Goal: Information Seeking & Learning: Learn about a topic

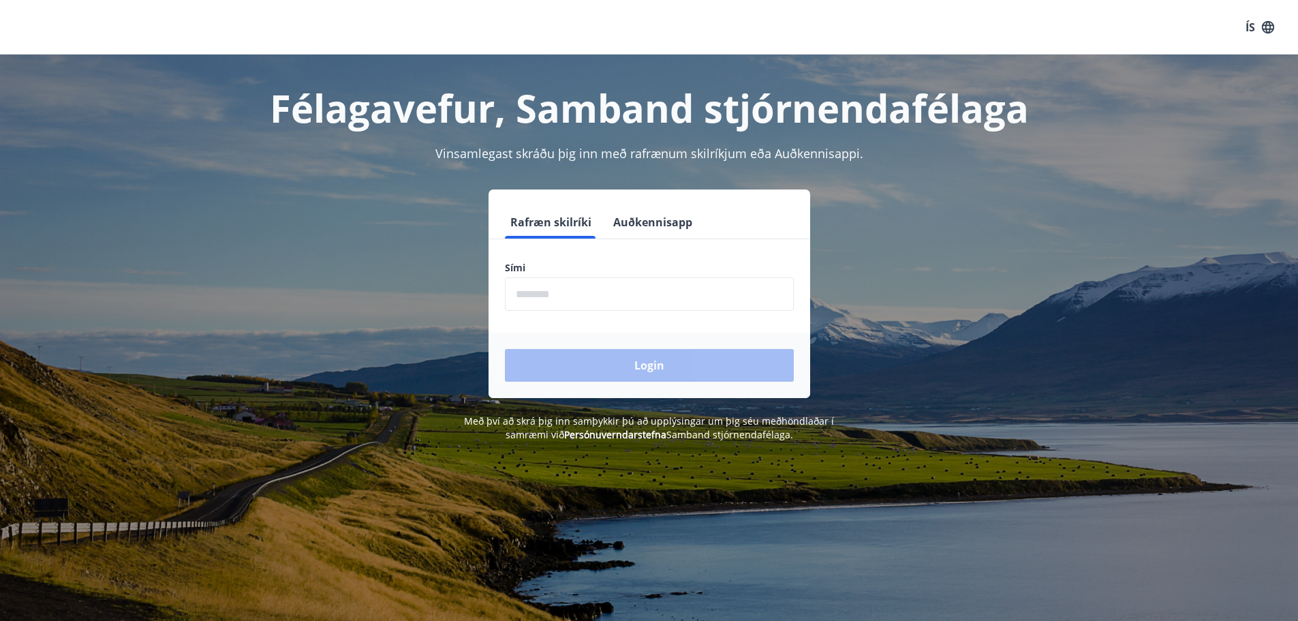
click at [627, 289] on input "phone" at bounding box center [649, 293] width 289 height 33
type input "********"
click at [592, 353] on button "Login" at bounding box center [649, 365] width 289 height 33
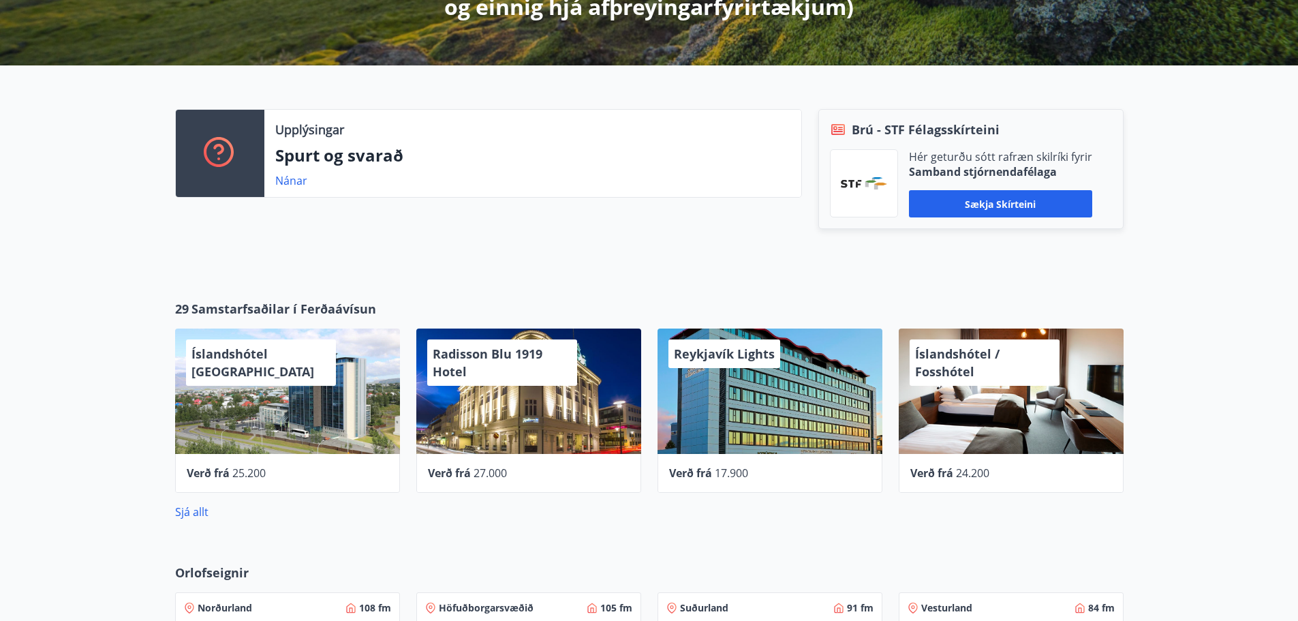
scroll to position [409, 0]
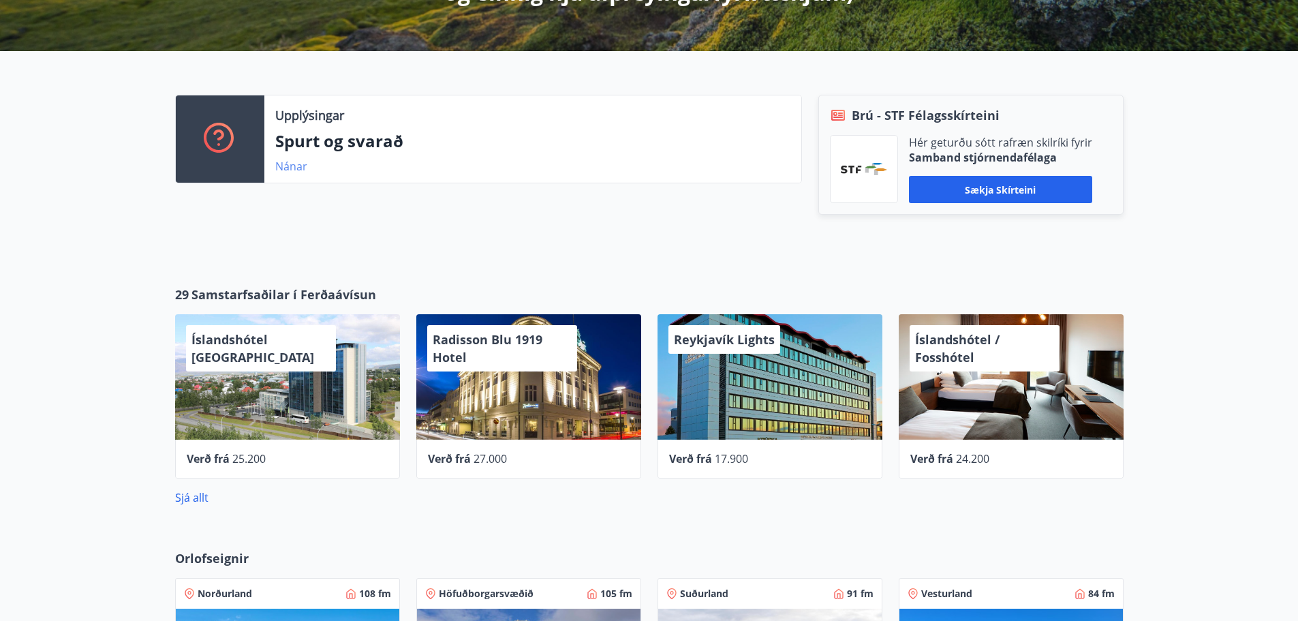
click at [296, 169] on link "Nánar" at bounding box center [291, 166] width 32 height 15
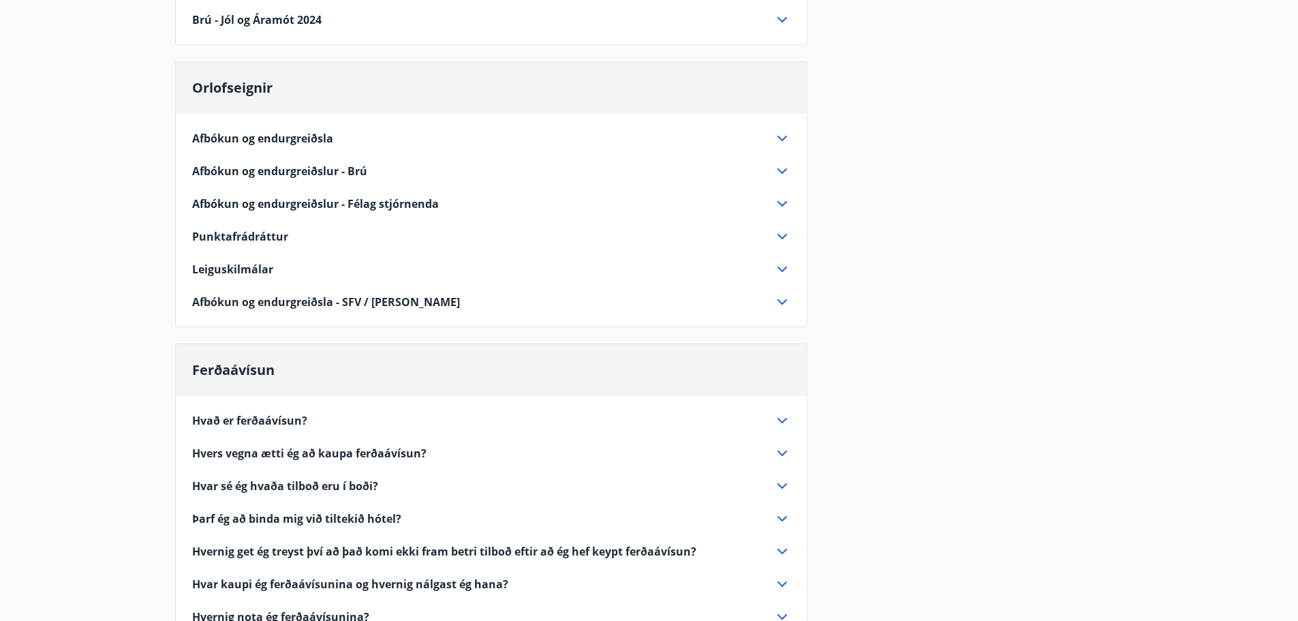
scroll to position [272, 0]
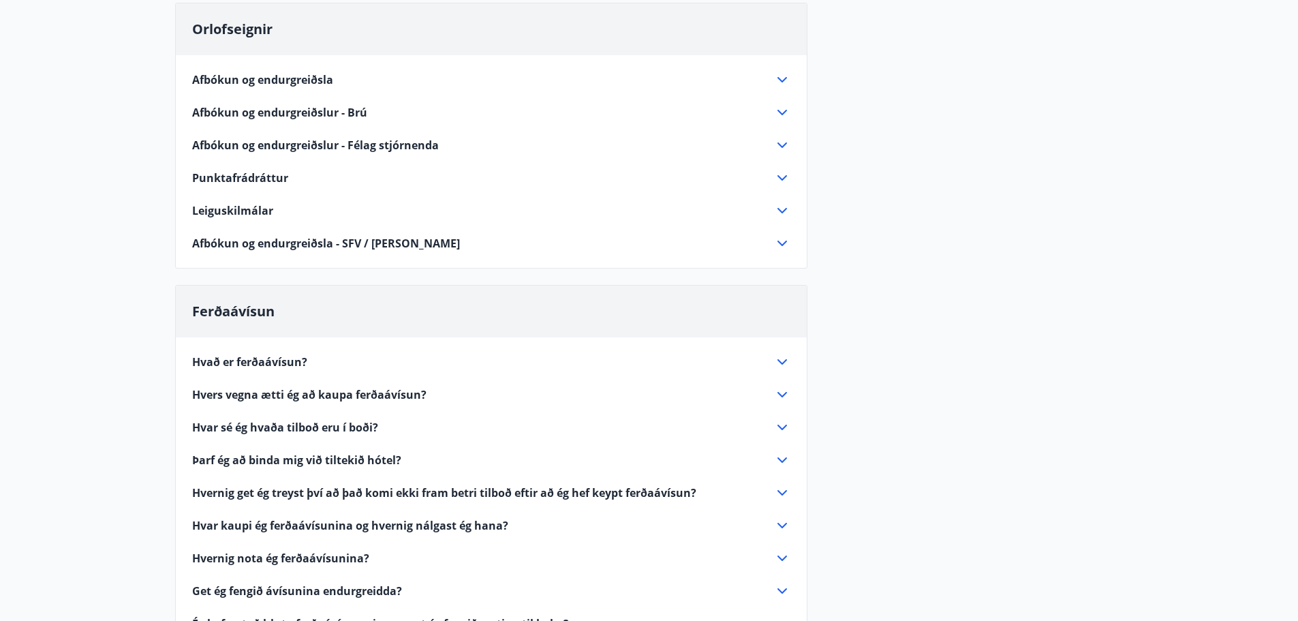
click at [777, 362] on icon at bounding box center [782, 362] width 16 height 16
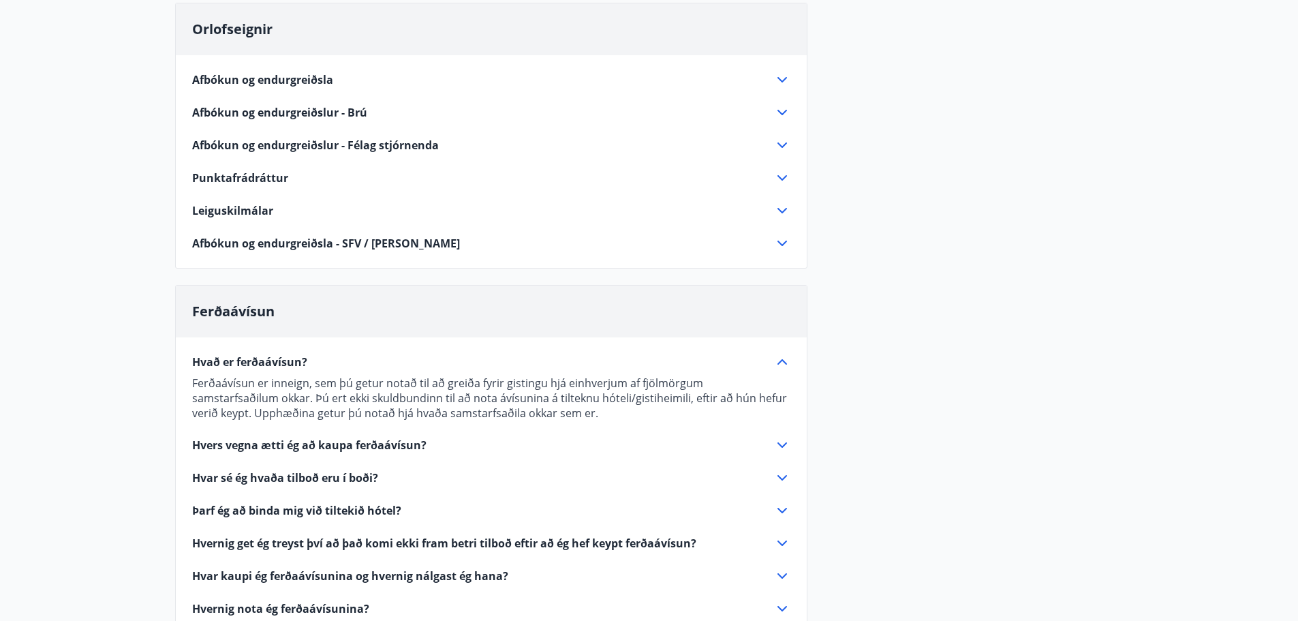
scroll to position [409, 0]
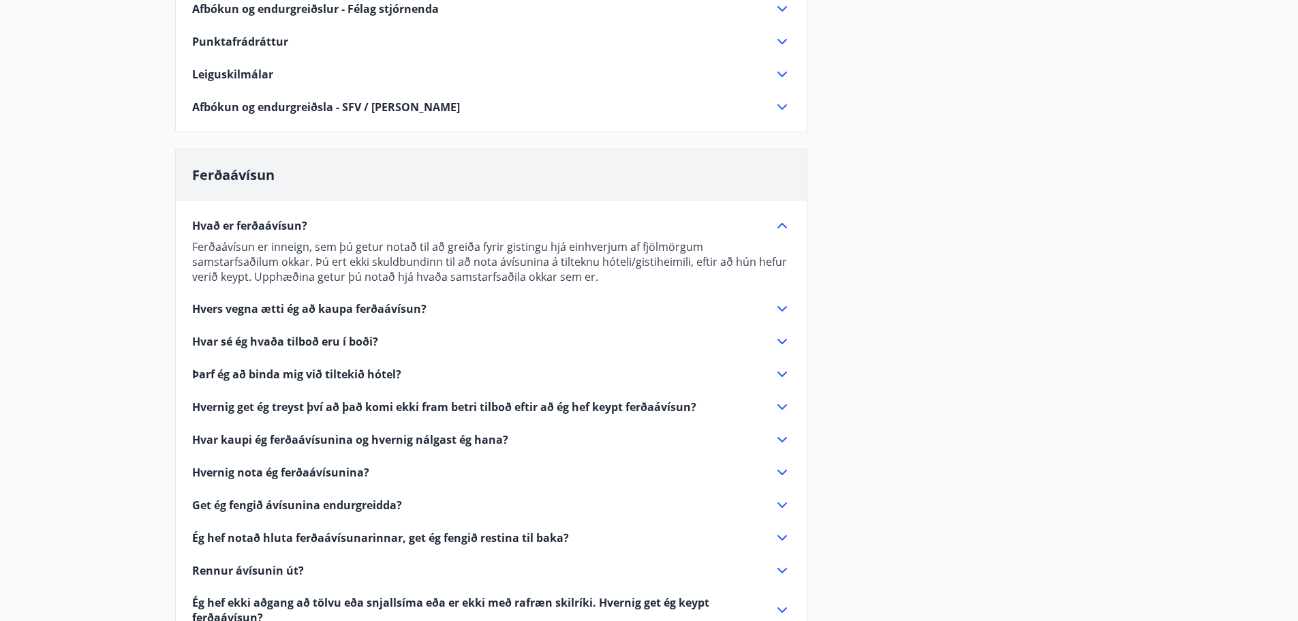
click at [783, 439] on icon at bounding box center [782, 439] width 16 height 16
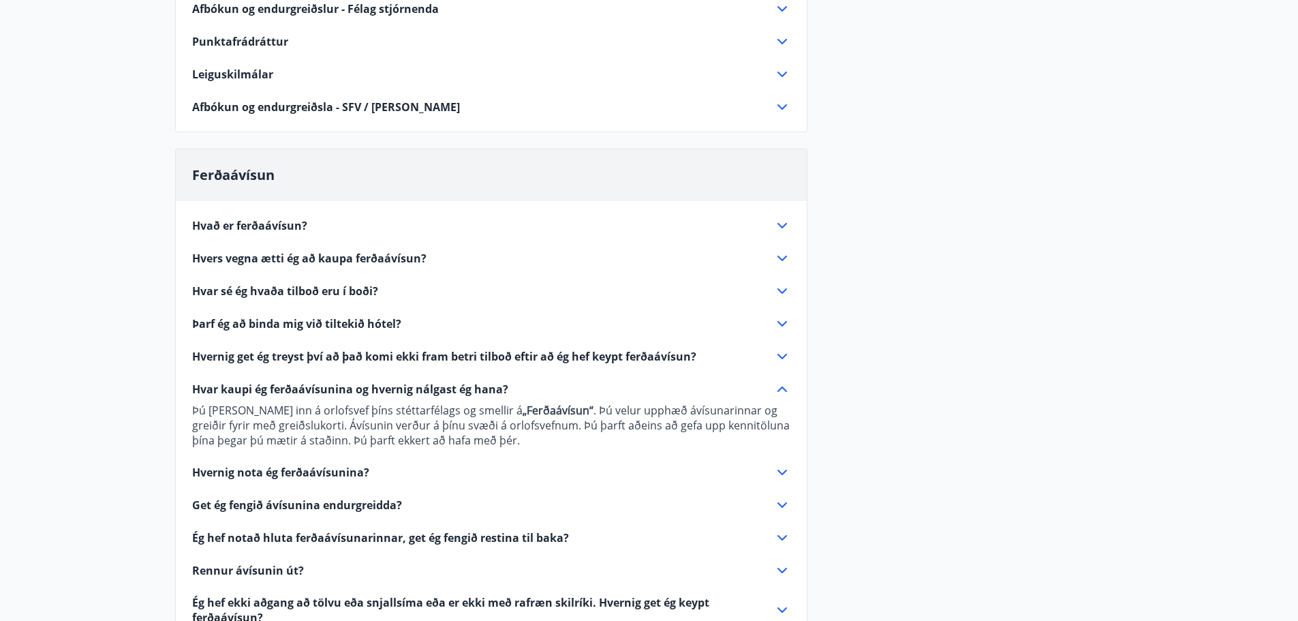
click at [778, 469] on icon at bounding box center [782, 472] width 16 height 16
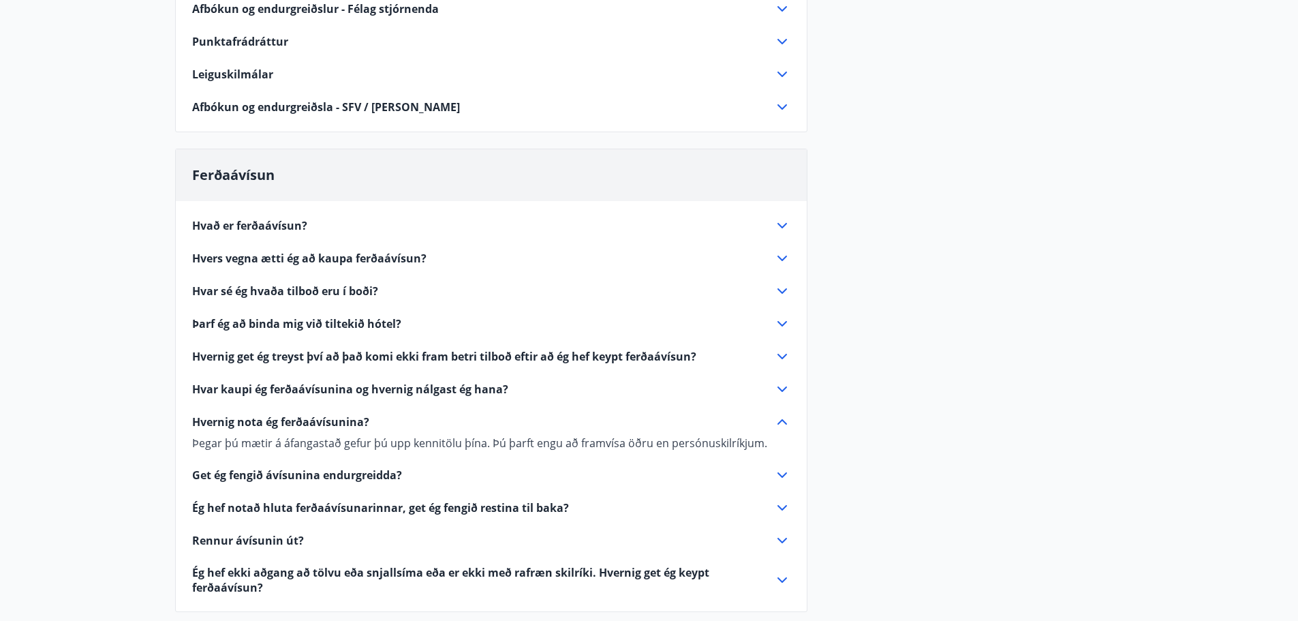
click at [779, 539] on icon at bounding box center [782, 539] width 10 height 5
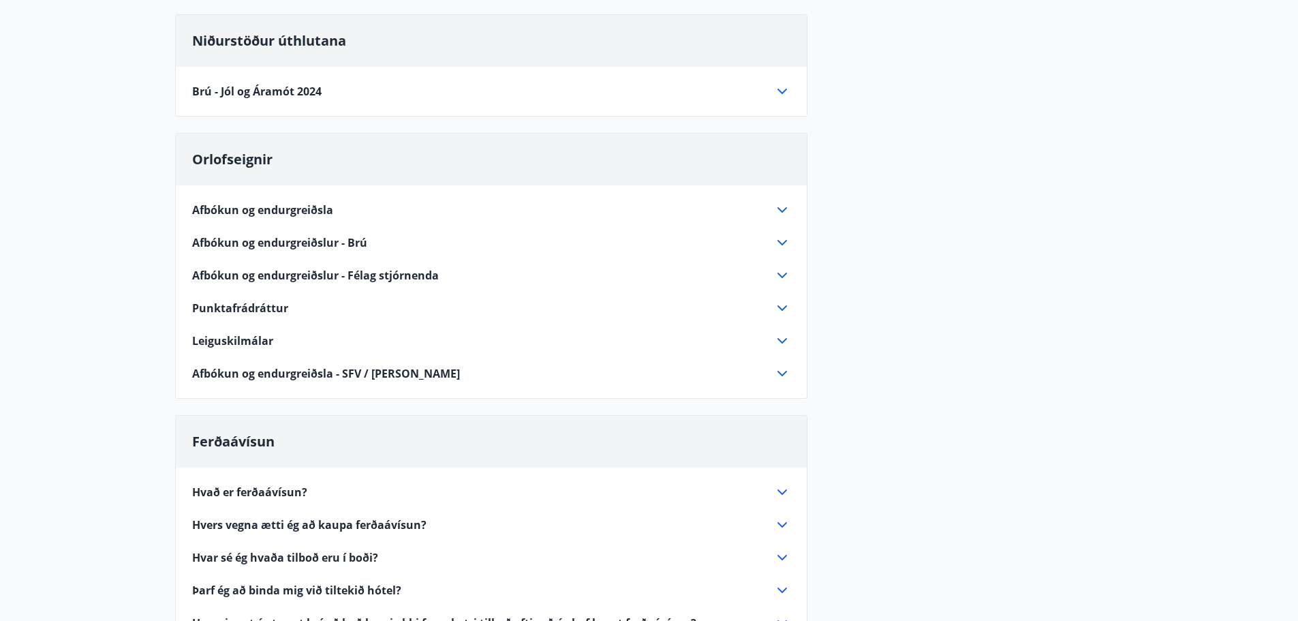
scroll to position [0, 0]
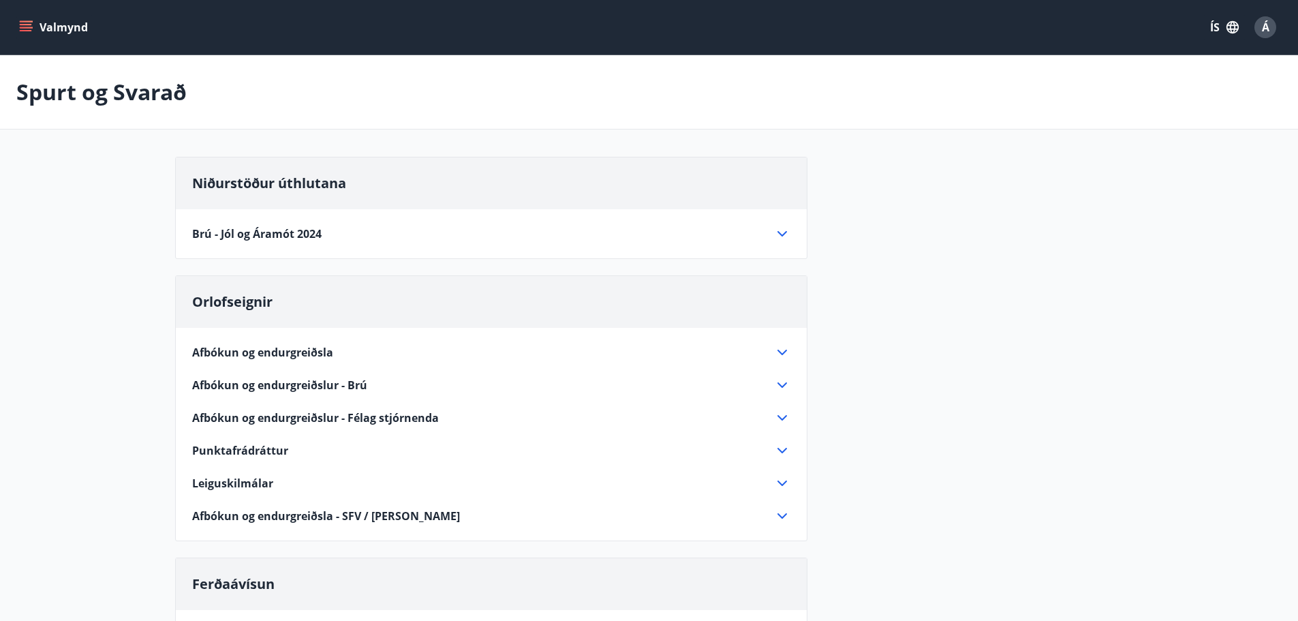
click at [787, 228] on icon at bounding box center [782, 233] width 16 height 16
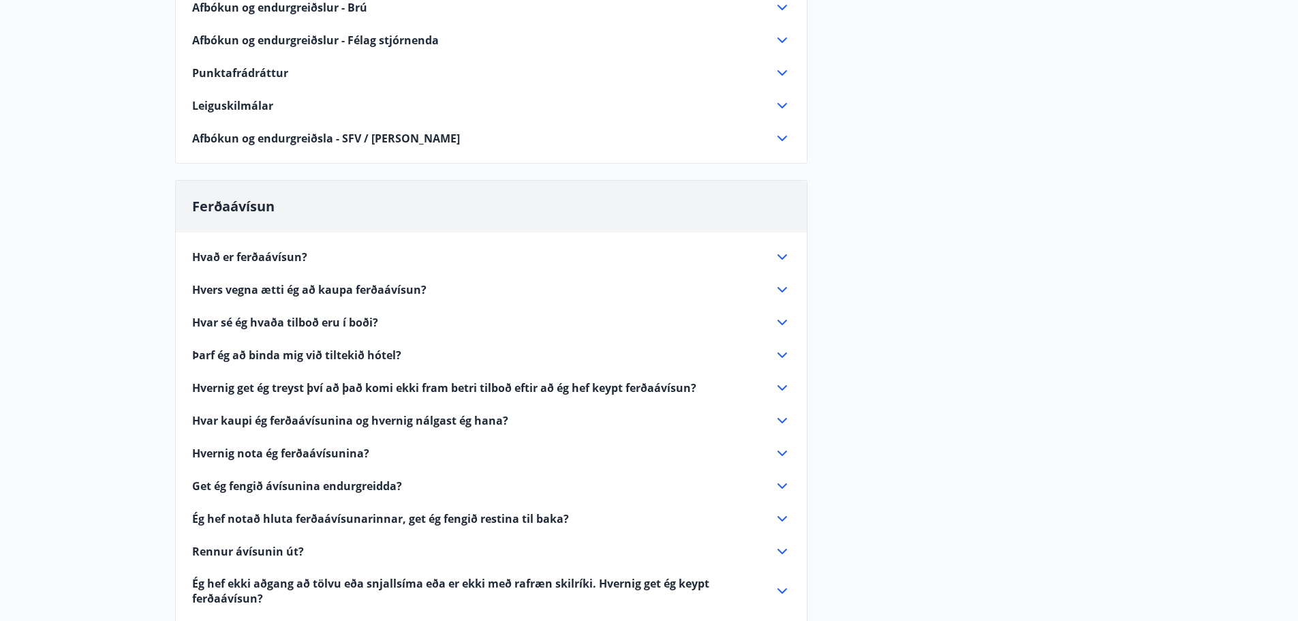
scroll to position [817, 0]
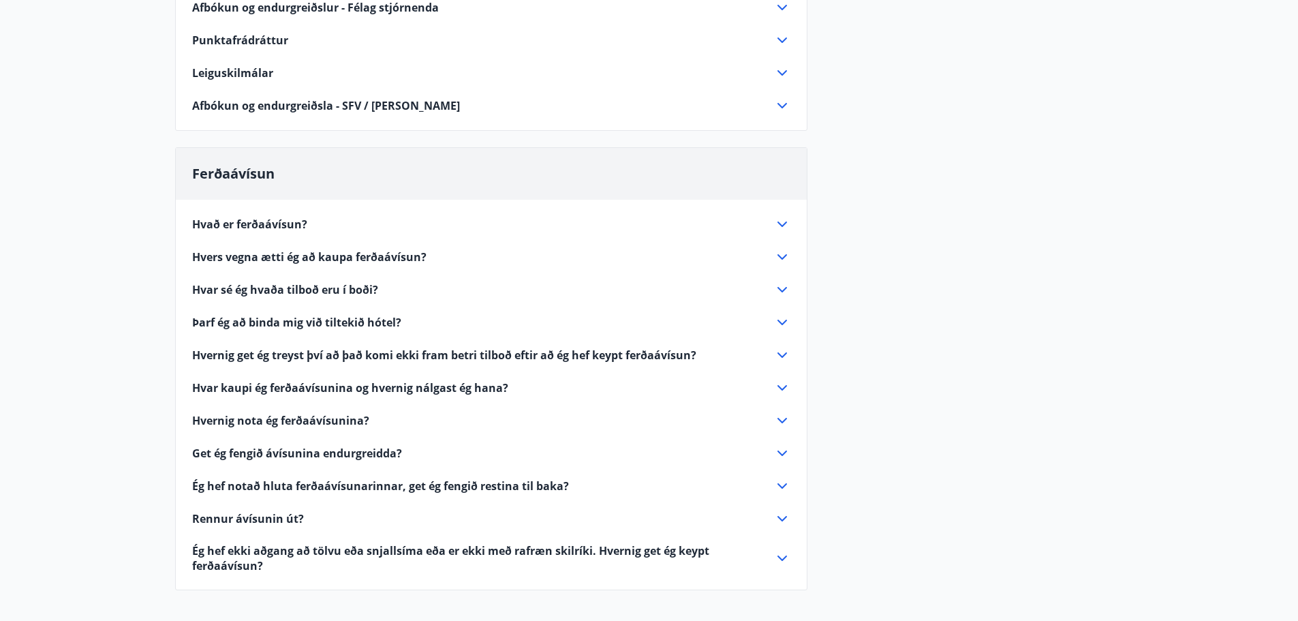
click at [777, 223] on icon at bounding box center [782, 224] width 16 height 16
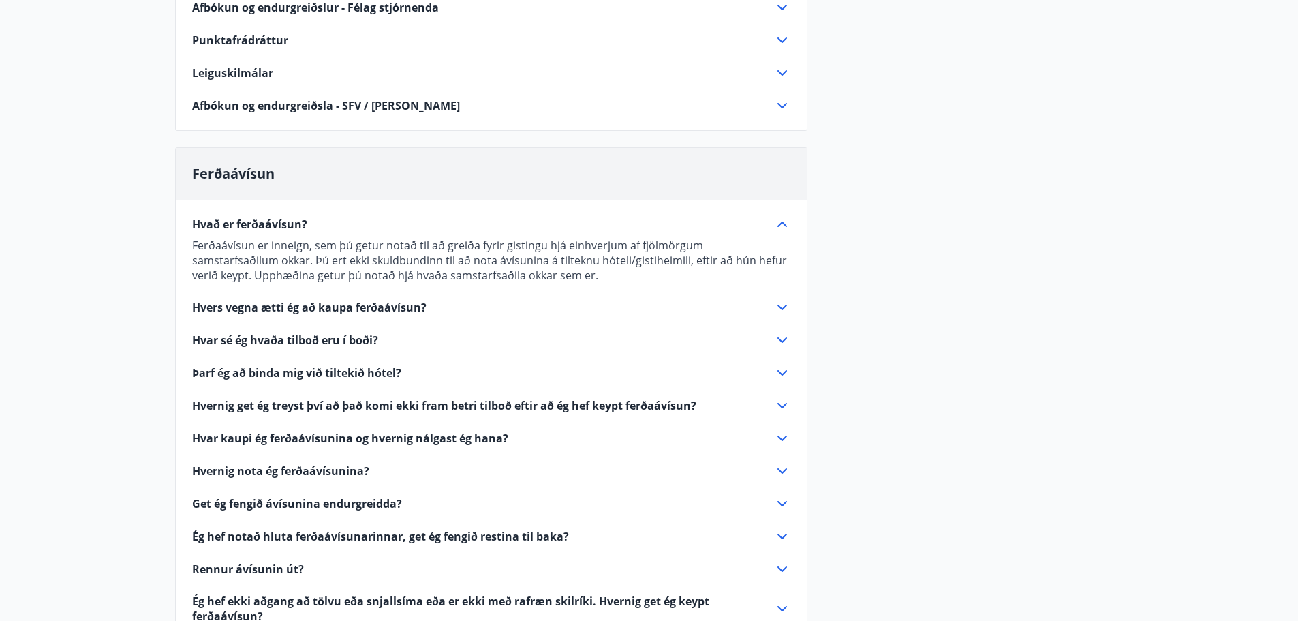
scroll to position [546, 0]
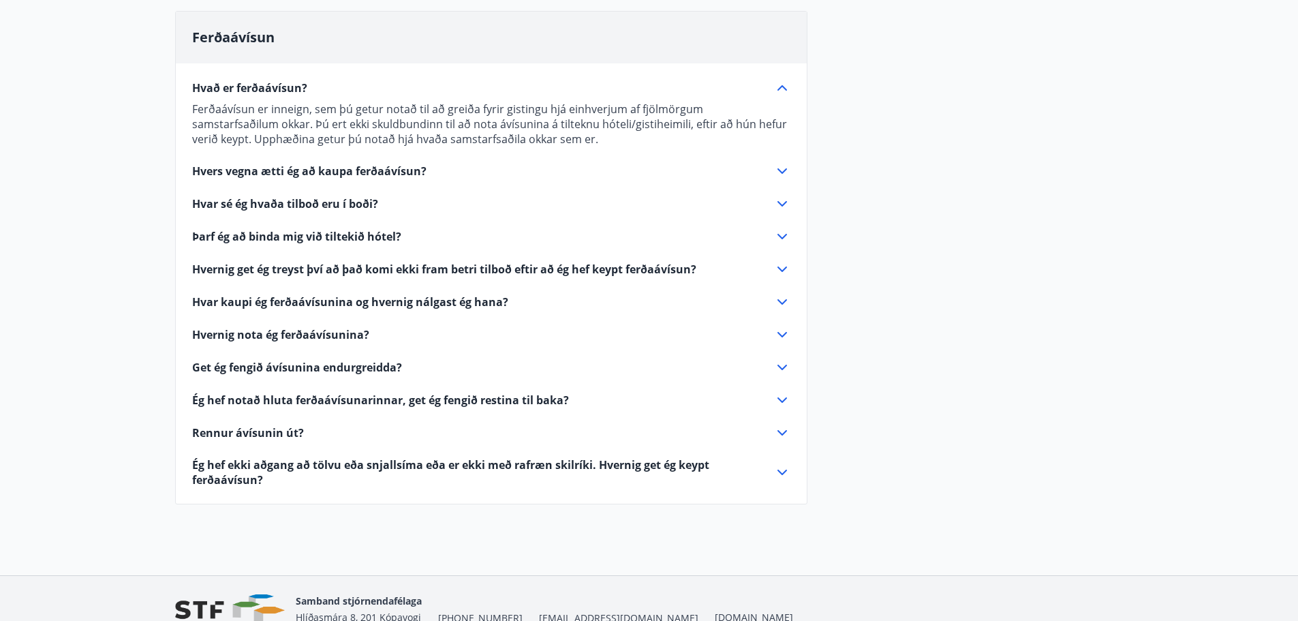
click at [783, 170] on icon at bounding box center [782, 171] width 16 height 16
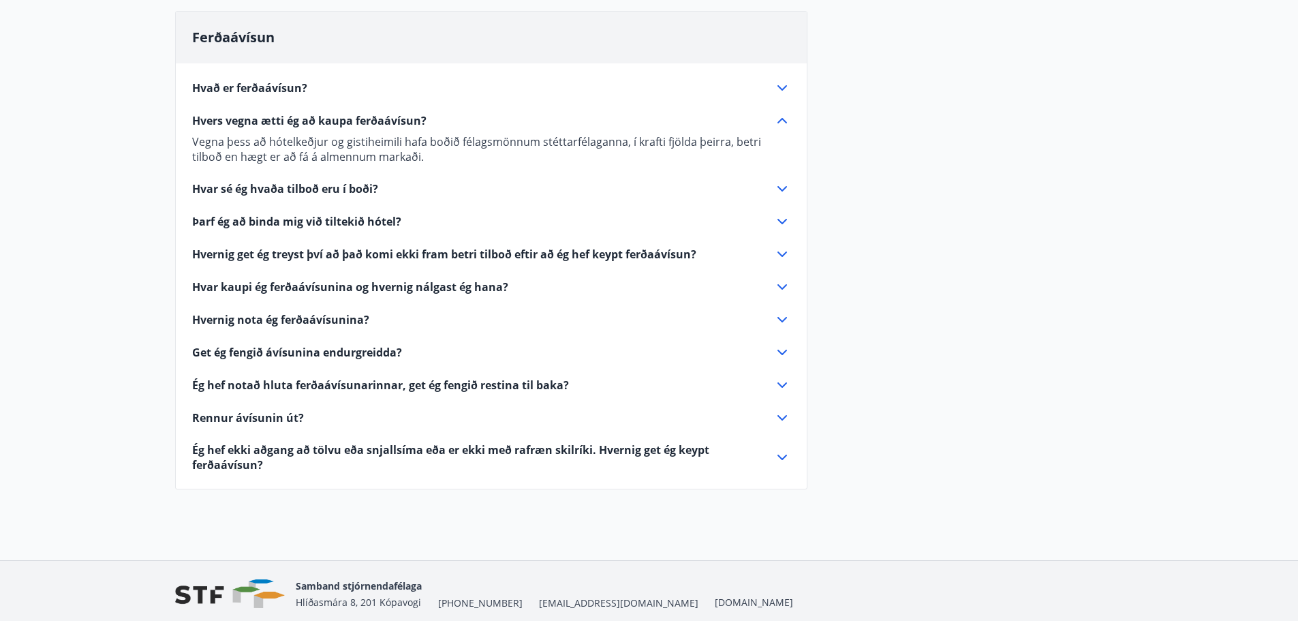
click at [781, 188] on icon at bounding box center [782, 189] width 16 height 16
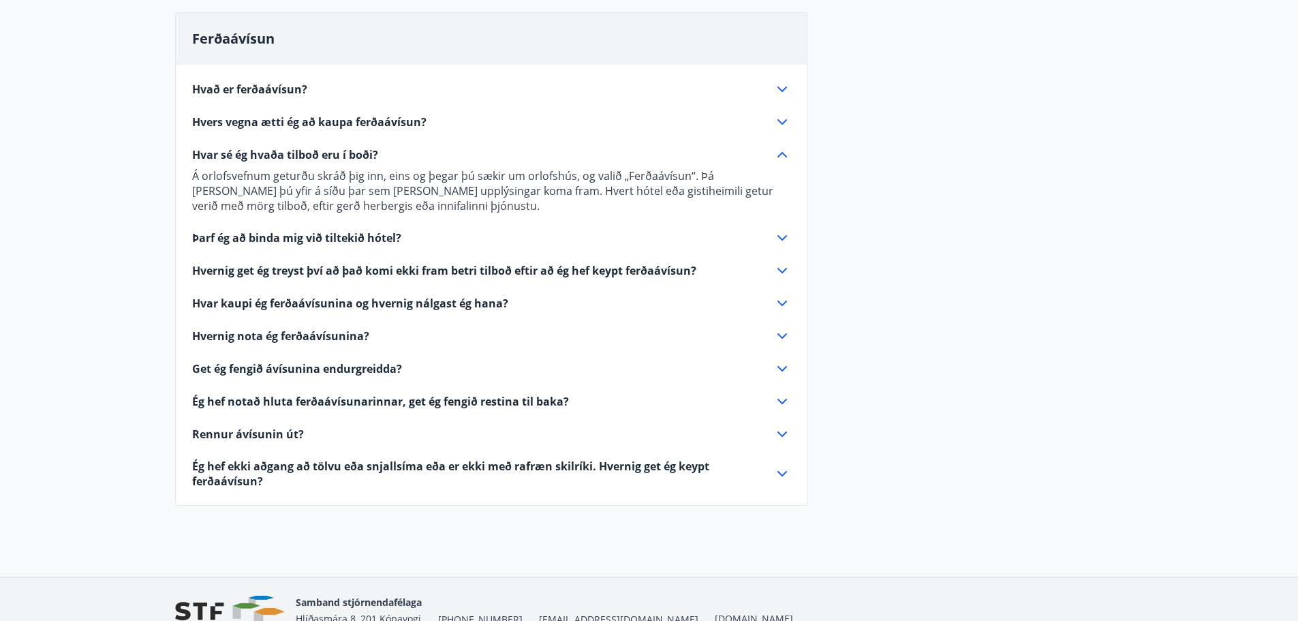
scroll to position [615, 0]
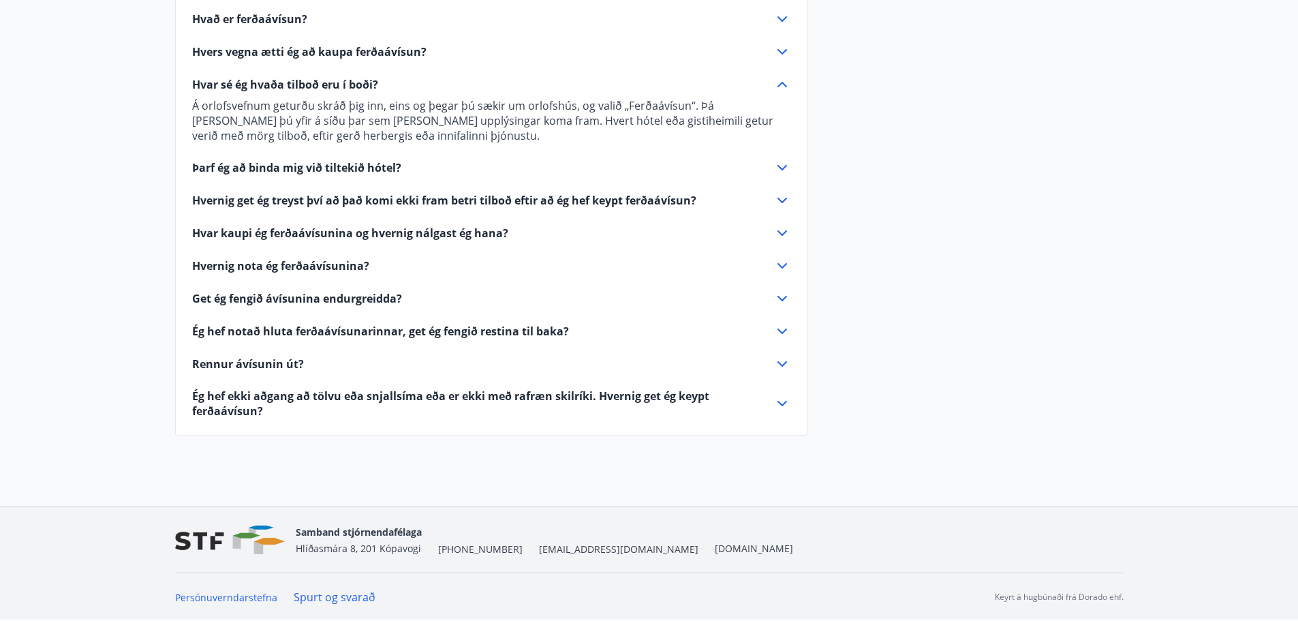
click at [781, 265] on icon at bounding box center [782, 265] width 16 height 16
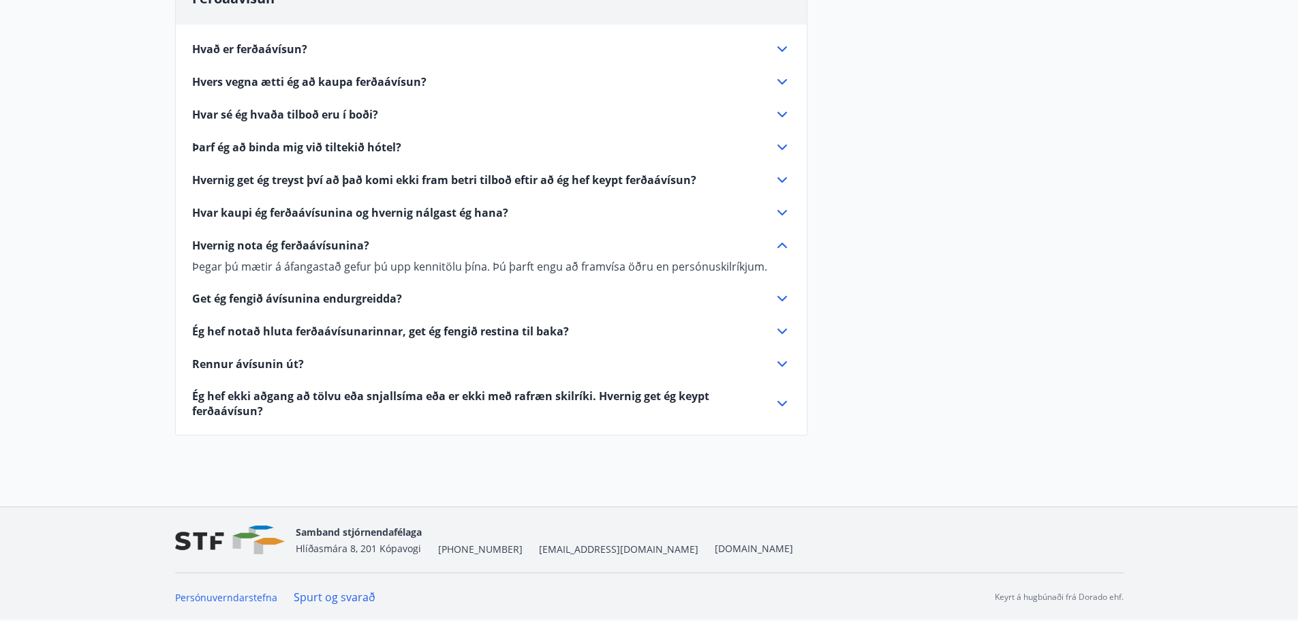
scroll to position [585, 0]
